Goal: Ask a question

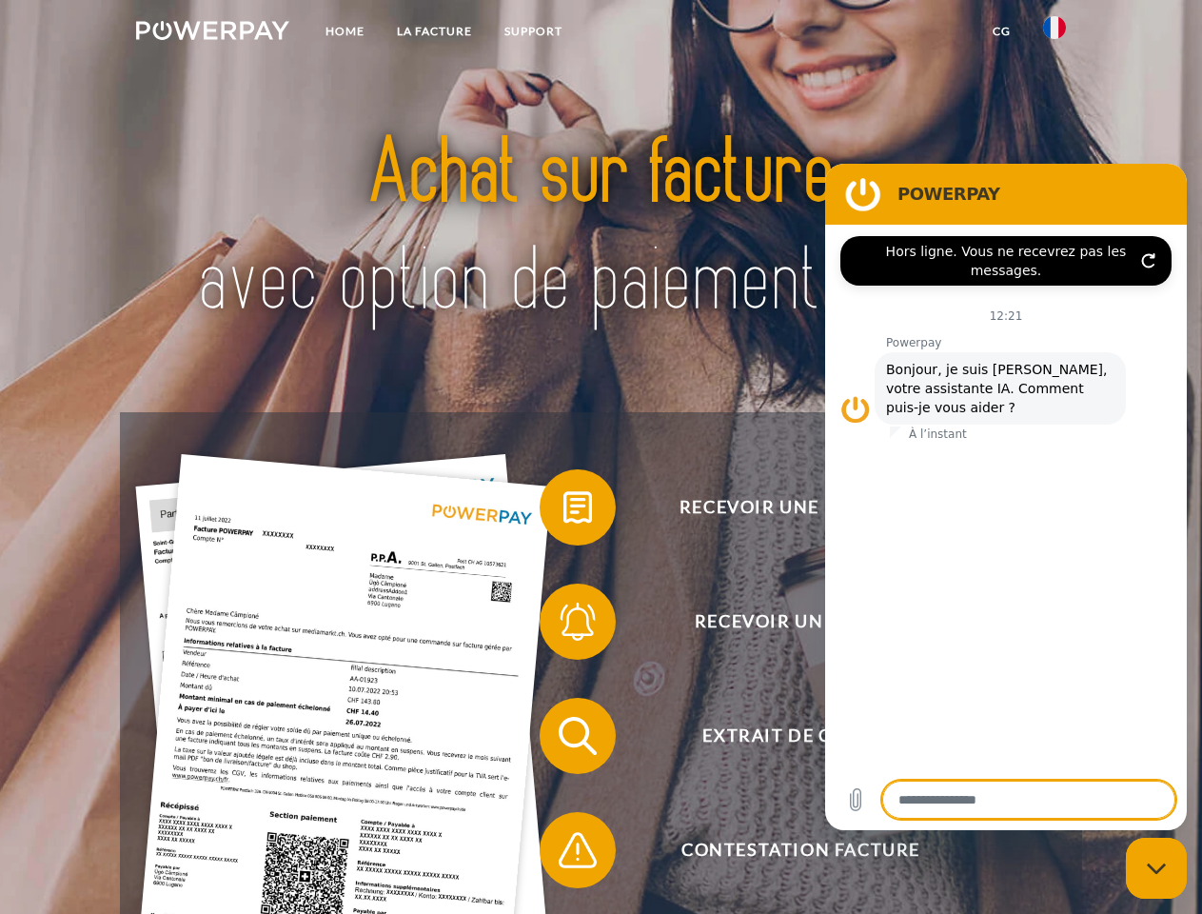
click at [212, 33] on img at bounding box center [212, 30] width 153 height 19
click at [1055, 33] on img at bounding box center [1054, 27] width 23 height 23
click at [1001, 31] on link "CG" at bounding box center [1002, 31] width 50 height 34
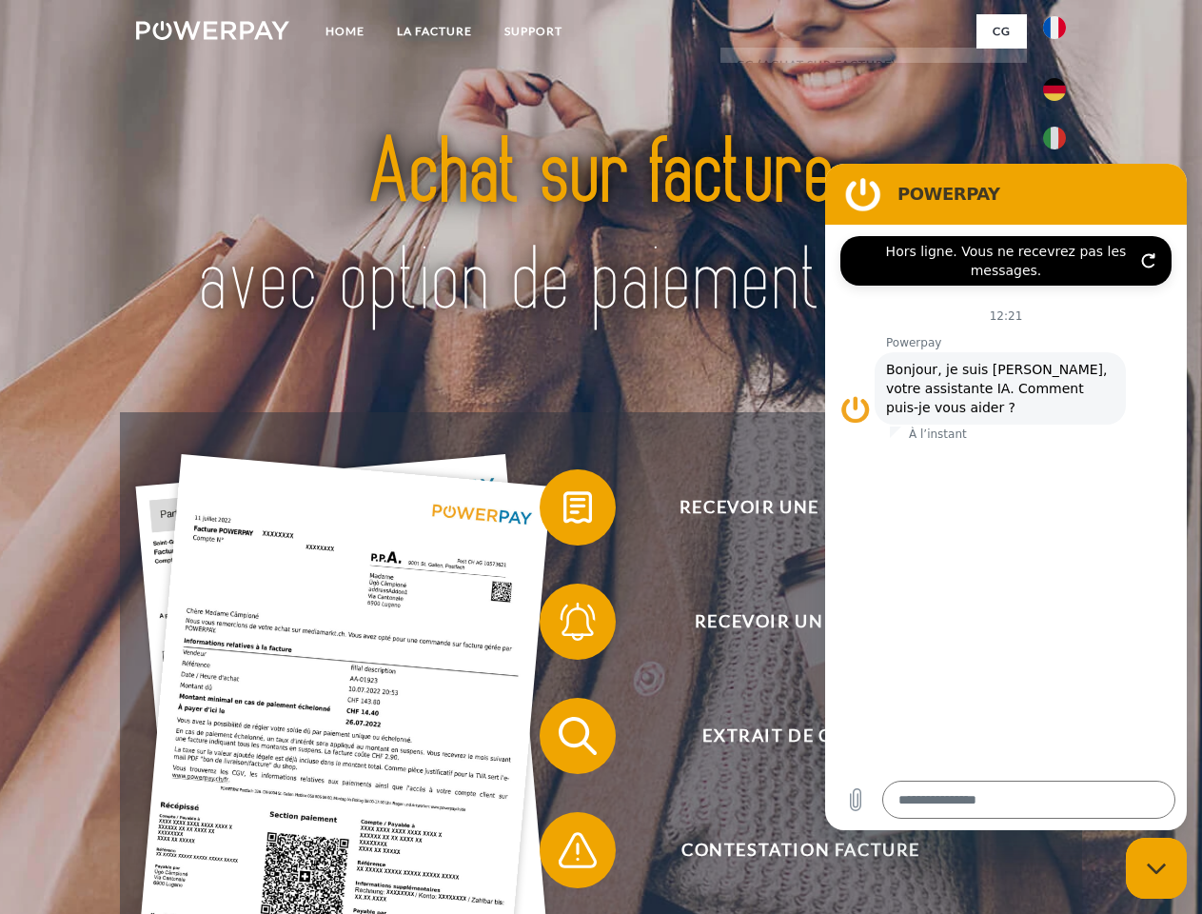
click at [564, 511] on span at bounding box center [549, 507] width 95 height 95
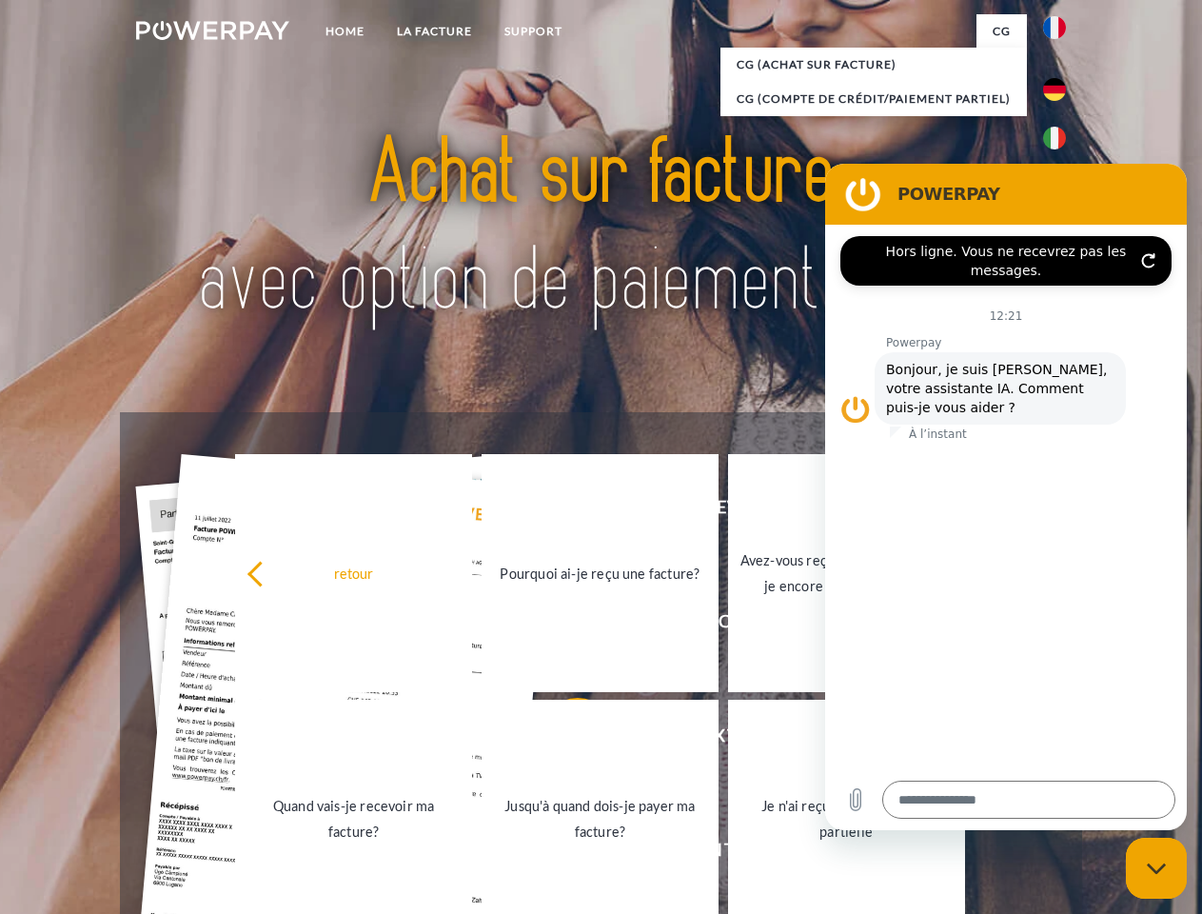
click at [472, 740] on link "Quand vais-je recevoir ma facture?" at bounding box center [353, 819] width 237 height 238
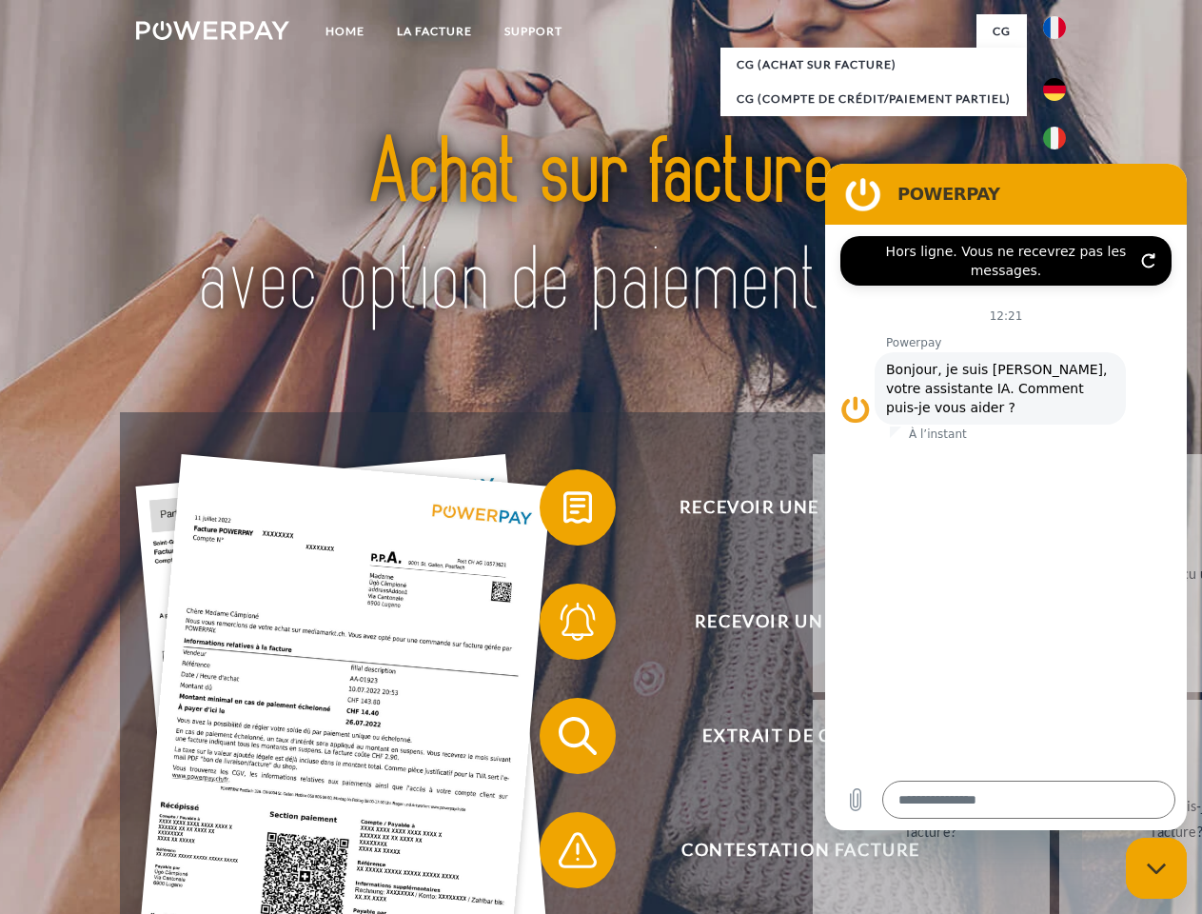
click at [564, 854] on span at bounding box center [549, 849] width 95 height 95
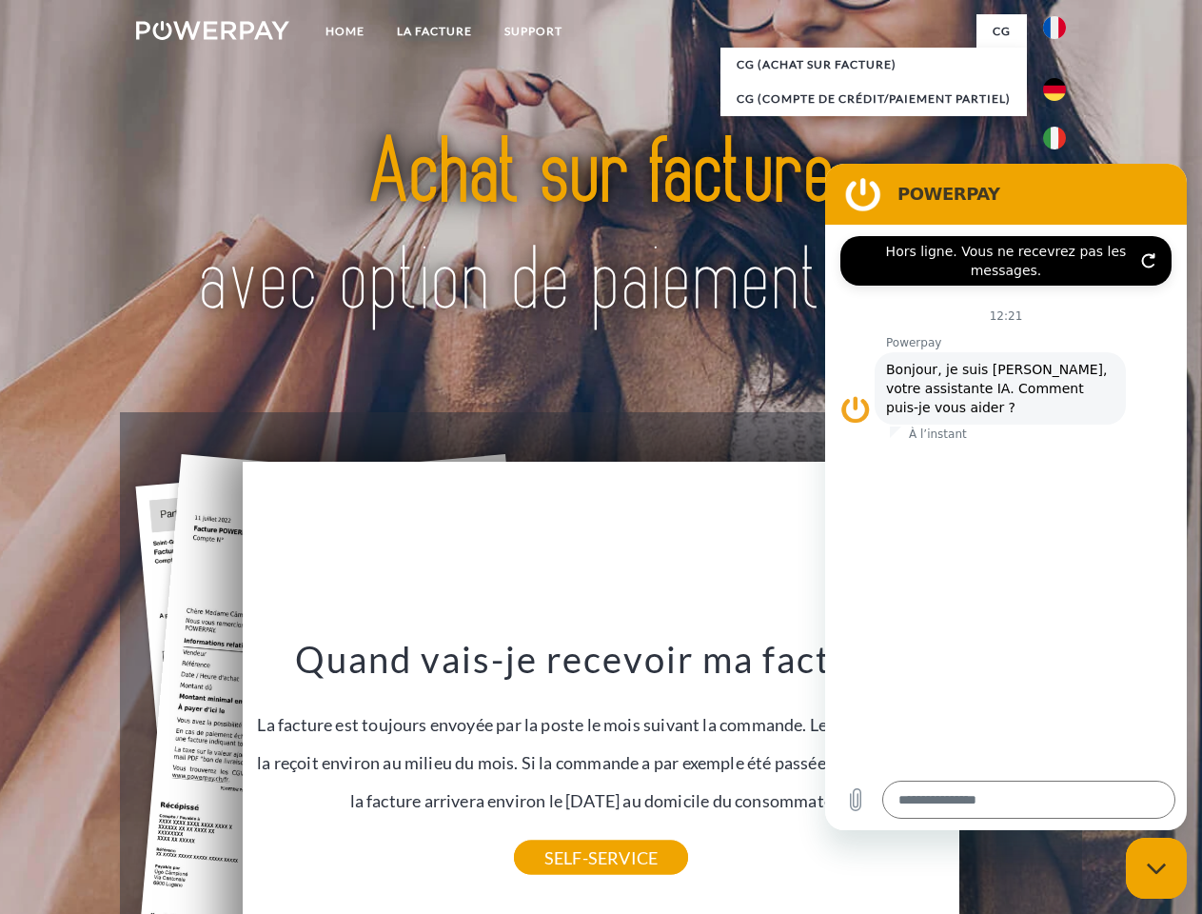
click at [1157, 868] on icon "Fermer la fenêtre de messagerie" at bounding box center [1157, 868] width 20 height 12
type textarea "*"
